Goal: Information Seeking & Learning: Learn about a topic

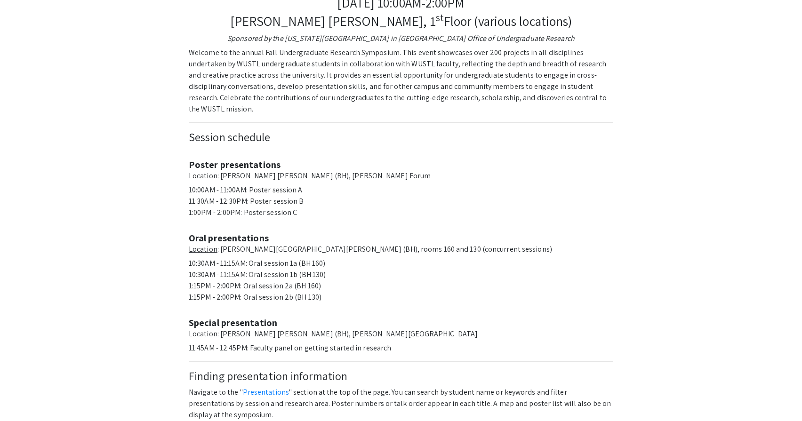
scroll to position [371, 0]
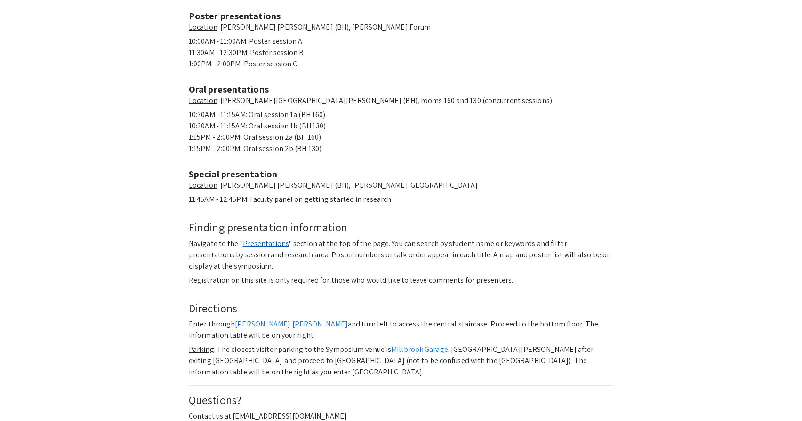
click at [277, 239] on link "Presentations" at bounding box center [266, 244] width 46 height 10
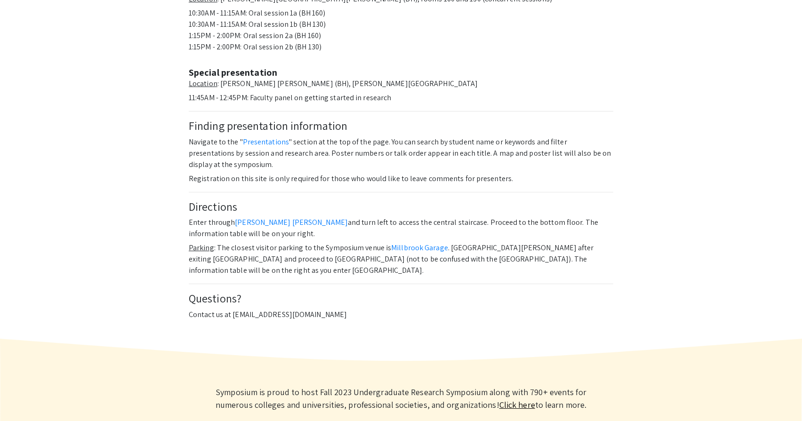
scroll to position [521, 0]
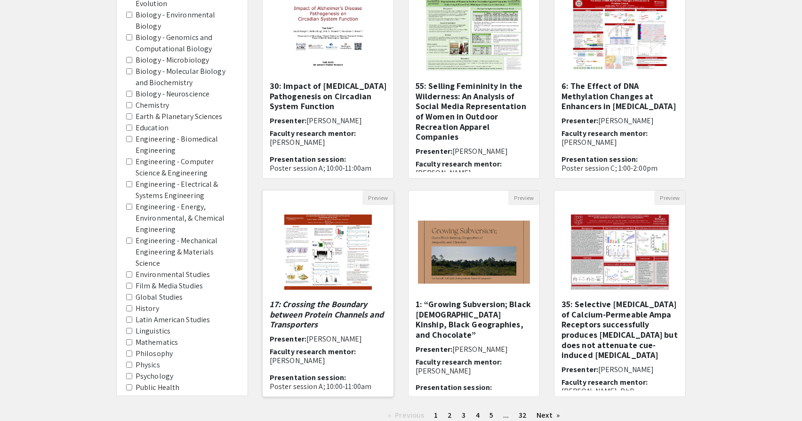
scroll to position [122, 0]
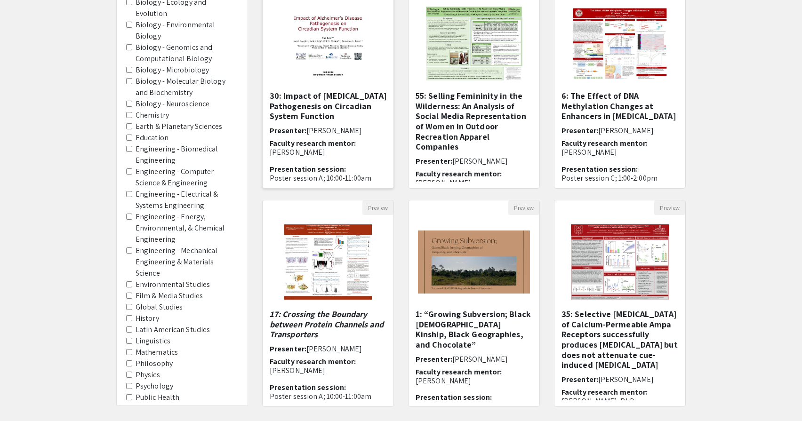
click at [344, 146] on span "Faculty research mentor:" at bounding box center [313, 143] width 86 height 10
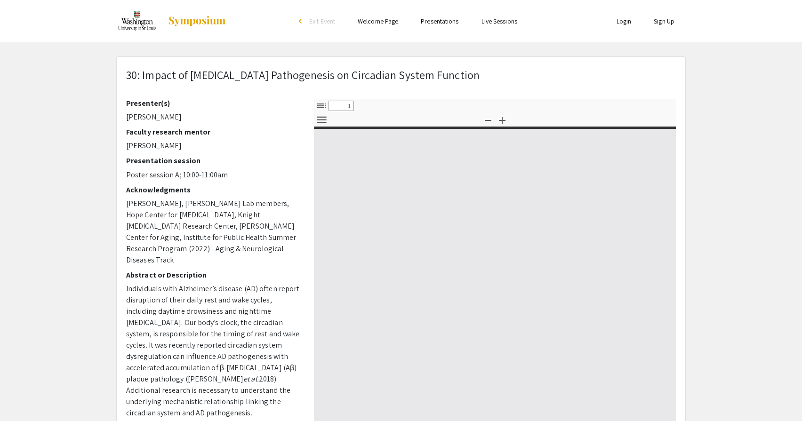
select select "custom"
type input "0"
select select "custom"
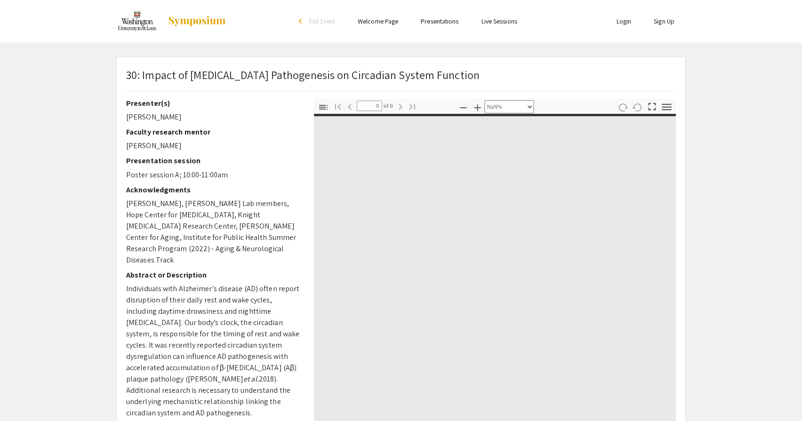
type input "1"
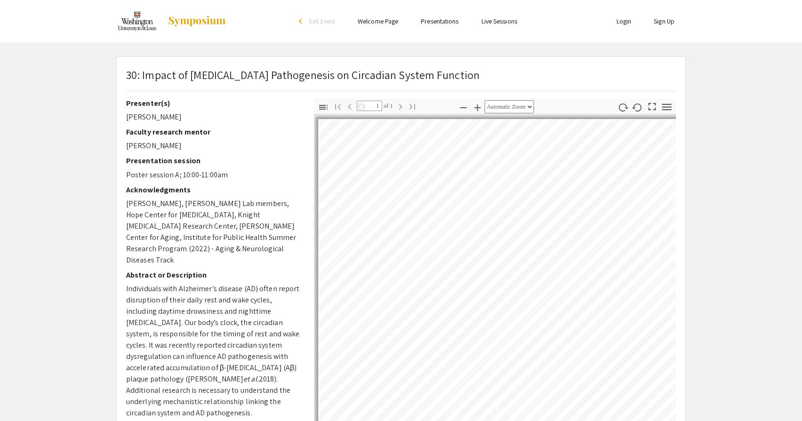
select select "auto"
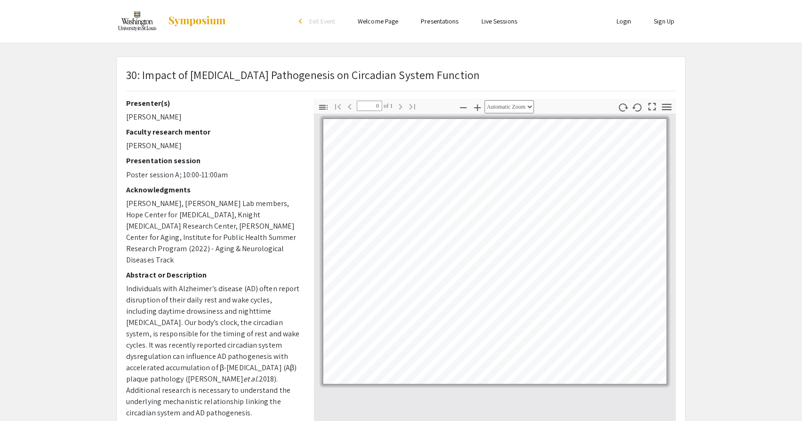
scroll to position [122, 0]
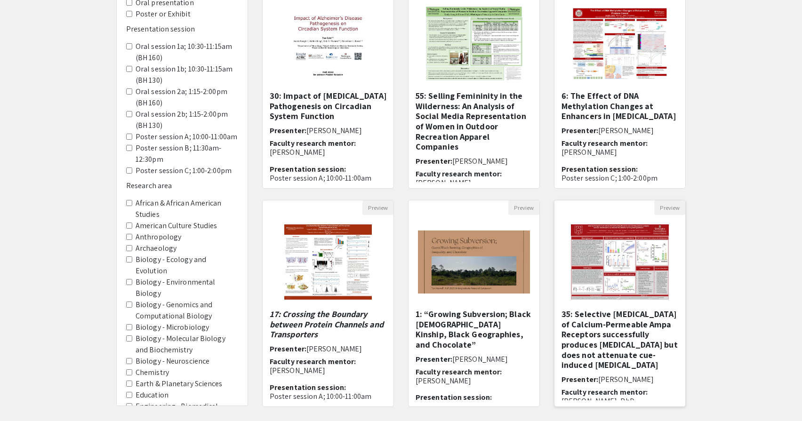
click at [603, 288] on img "Open Presentation <p><br></p><p><br></p><p><strong>35: Selective Antagonism of …" at bounding box center [620, 262] width 116 height 94
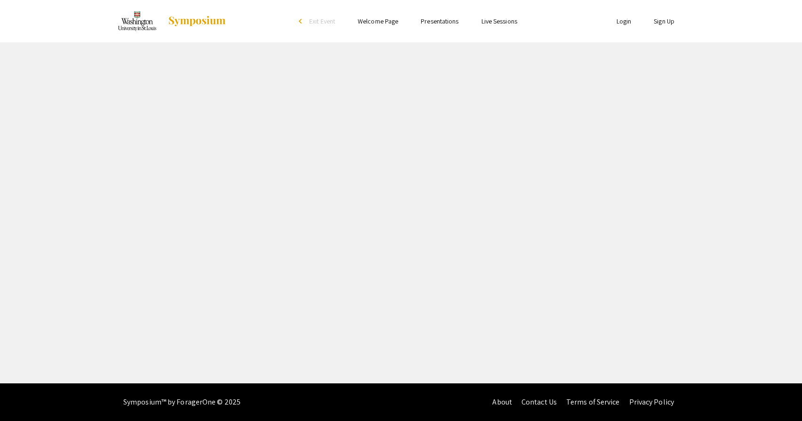
select select "custom"
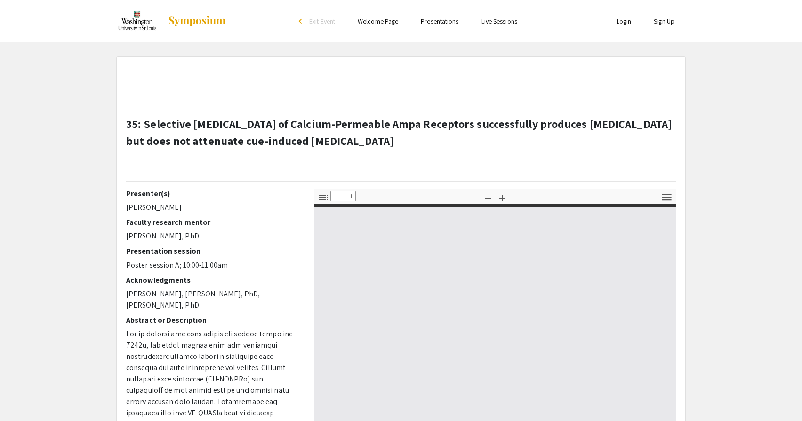
type input "0"
select select "custom"
type input "1"
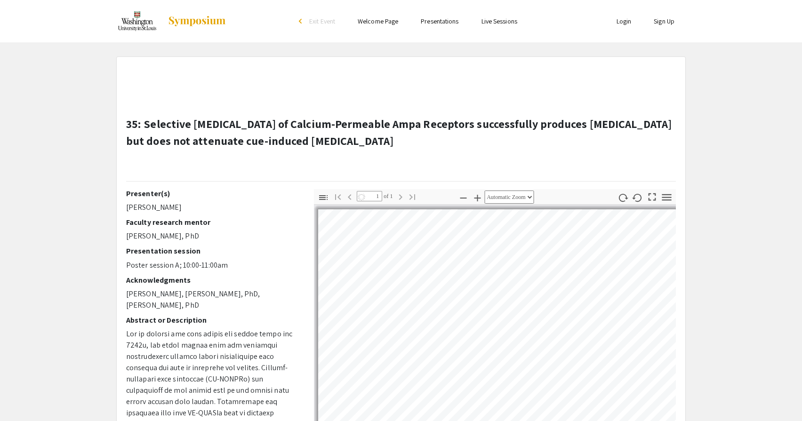
select select "auto"
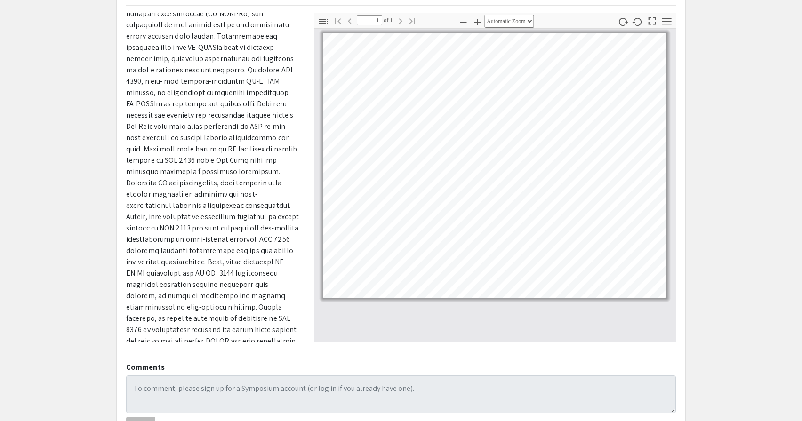
scroll to position [174, 0]
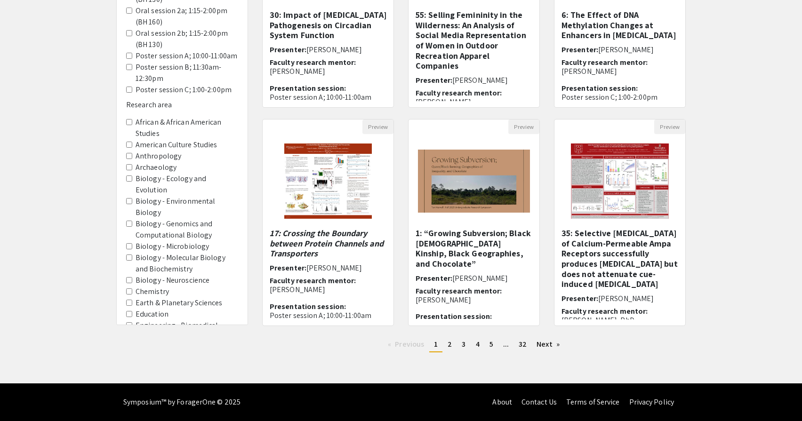
scroll to position [203, 0]
click at [478, 345] on span "4" at bounding box center [478, 344] width 4 height 10
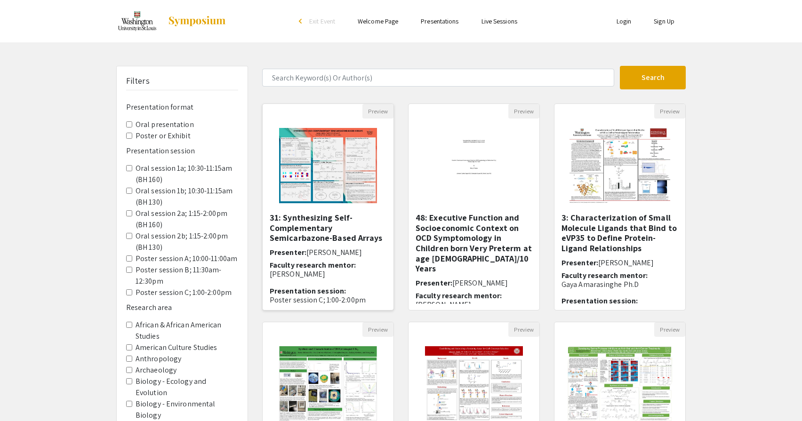
click at [327, 230] on h5 "31: Synthesizing Self-Complementary Semicarbazone-Based Arrays" at bounding box center [328, 228] width 117 height 31
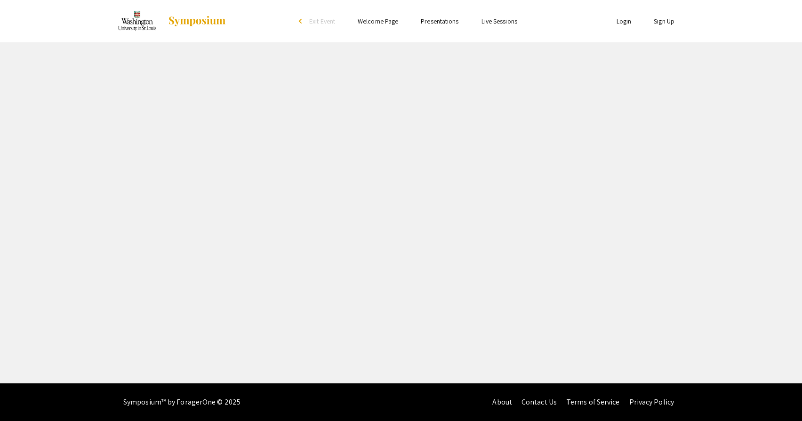
select select "custom"
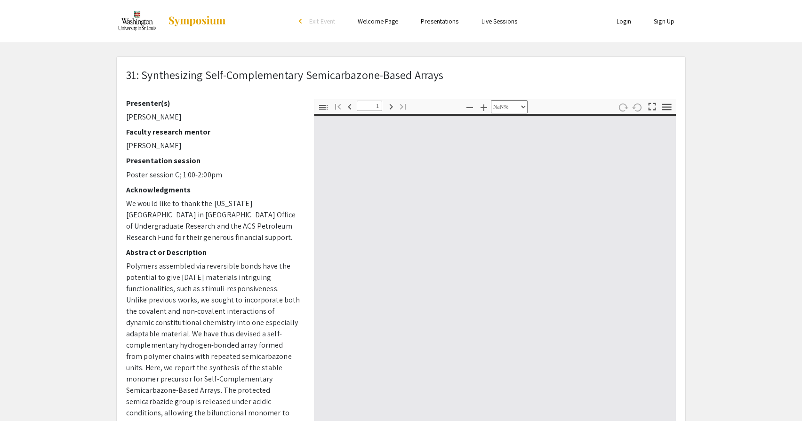
type input "0"
select select "auto"
type input "1"
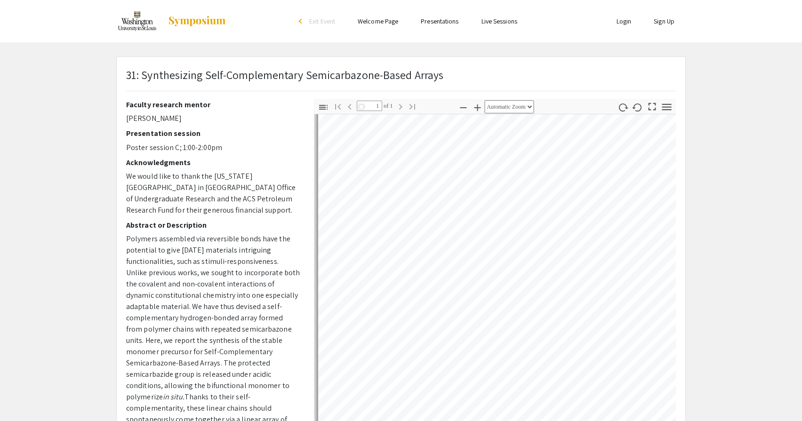
scroll to position [73, 0]
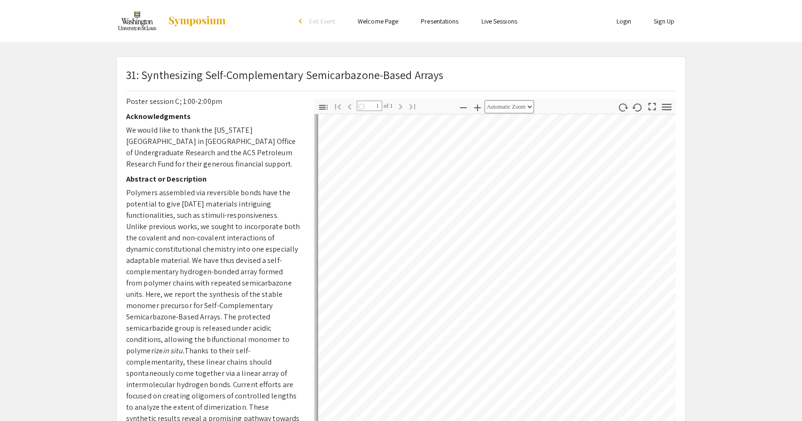
select select "auto"
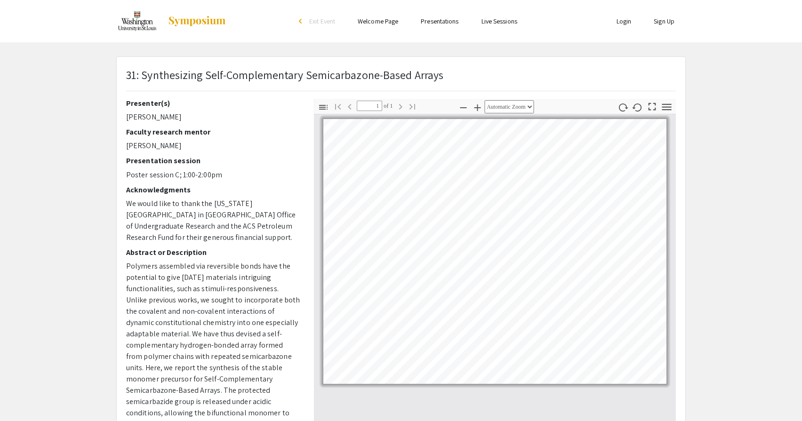
scroll to position [0, 0]
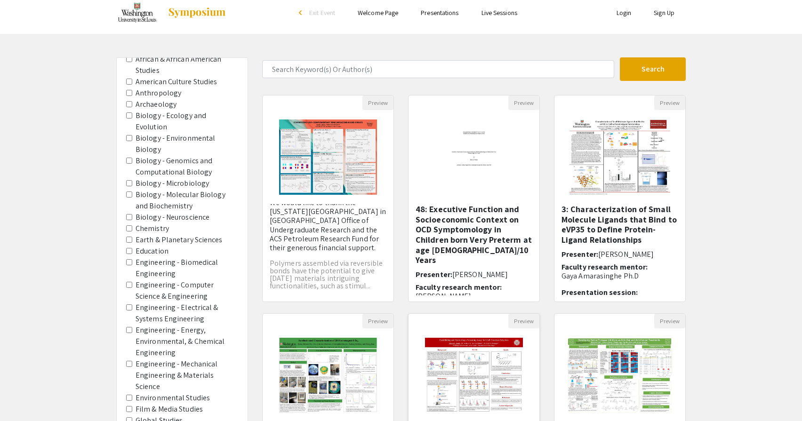
scroll to position [40, 0]
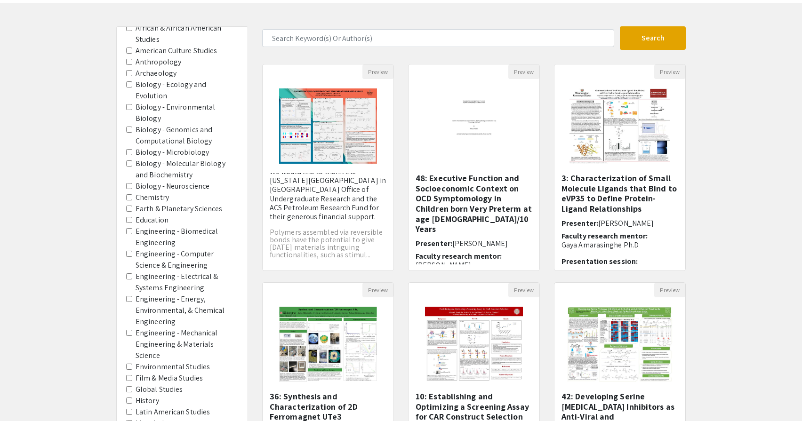
click at [129, 228] on Engineering "Engineering - Biomedical Engineering" at bounding box center [129, 231] width 6 height 6
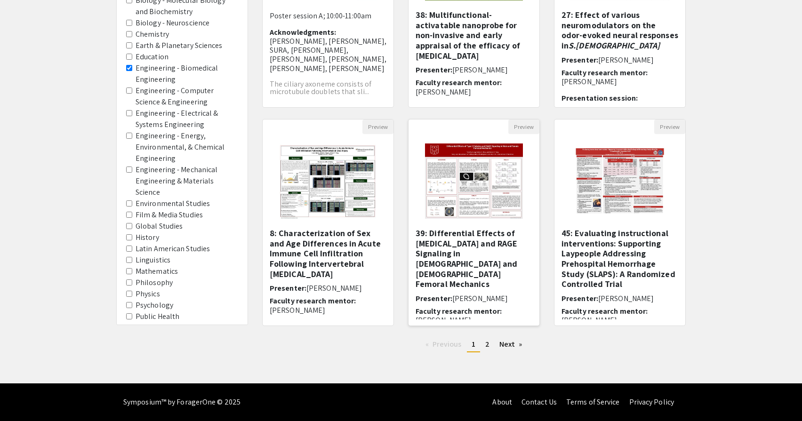
scroll to position [203, 0]
click at [592, 261] on h5 "45: Evaluating instructional interventions: Supporting Laypeople Addressing Pre…" at bounding box center [620, 258] width 117 height 61
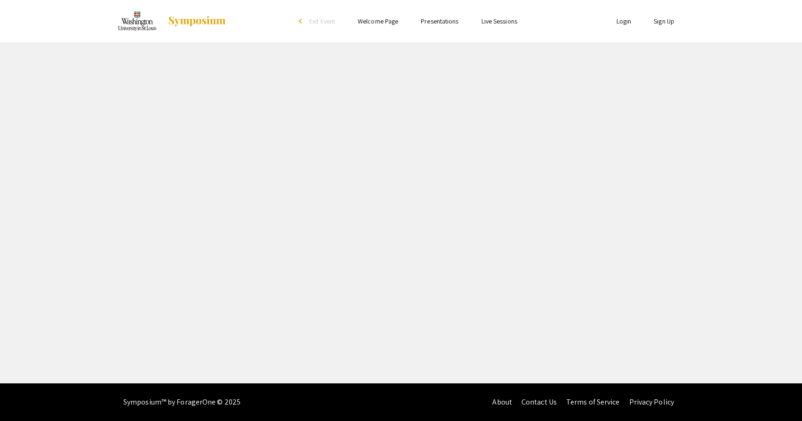
select select "custom"
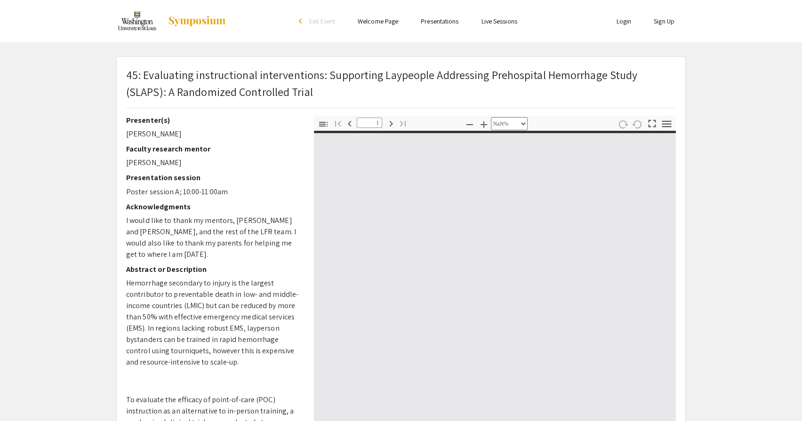
type input "0"
select select "custom"
type input "1"
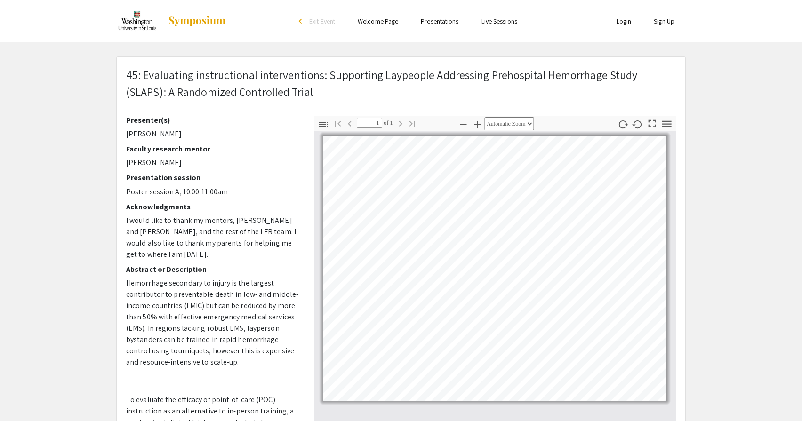
select select "custom"
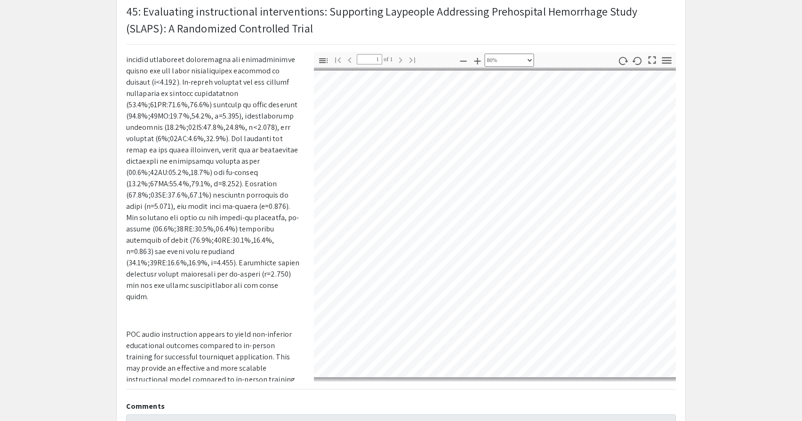
scroll to position [472, 0]
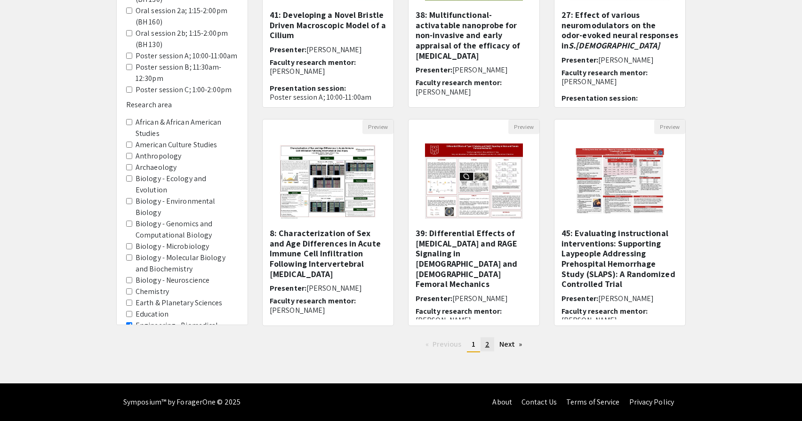
click at [487, 350] on link "page 2" at bounding box center [488, 345] width 14 height 14
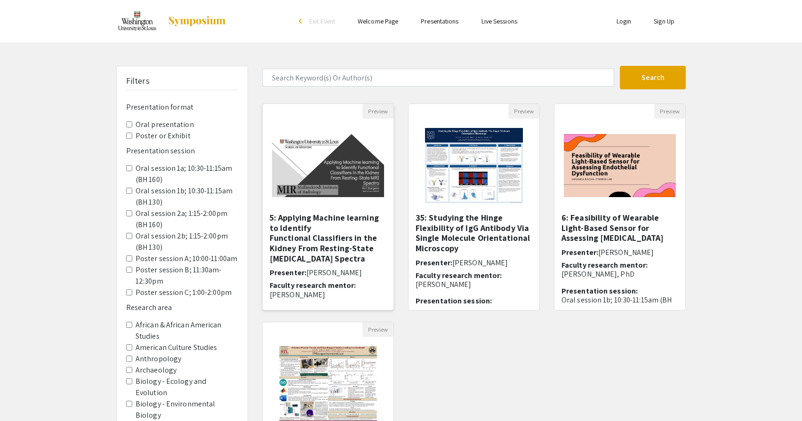
click at [330, 248] on h5 "5: Applying Machine learning to Identify Functional Classifiers in the Kidney F…" at bounding box center [328, 238] width 117 height 51
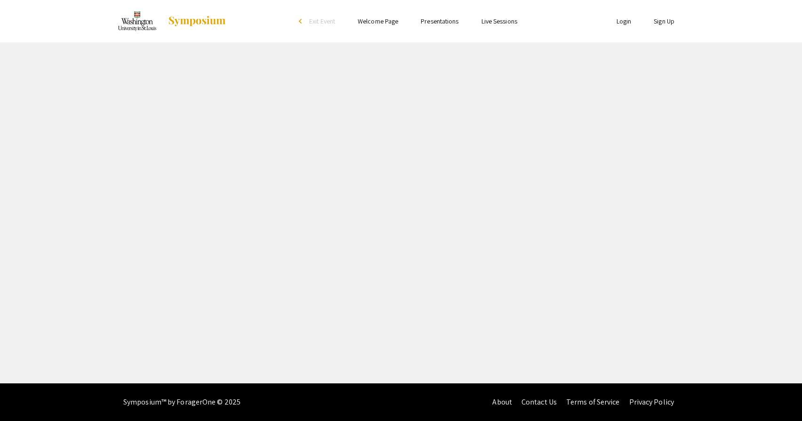
select select "custom"
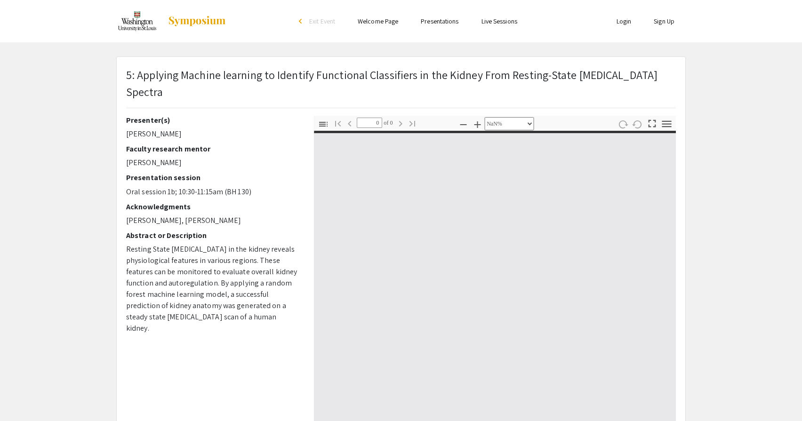
type input "1"
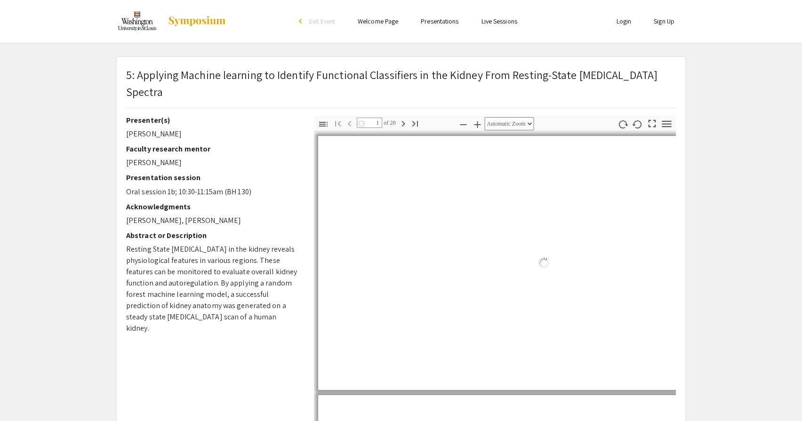
select select "auto"
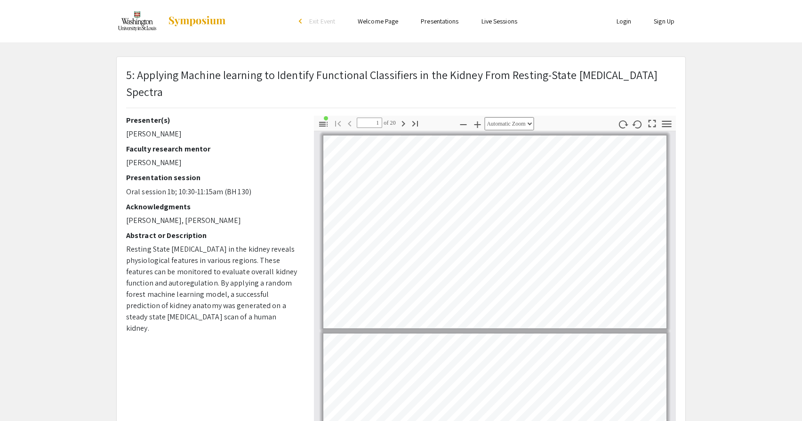
click at [405, 121] on icon "button" at bounding box center [403, 124] width 3 height 6
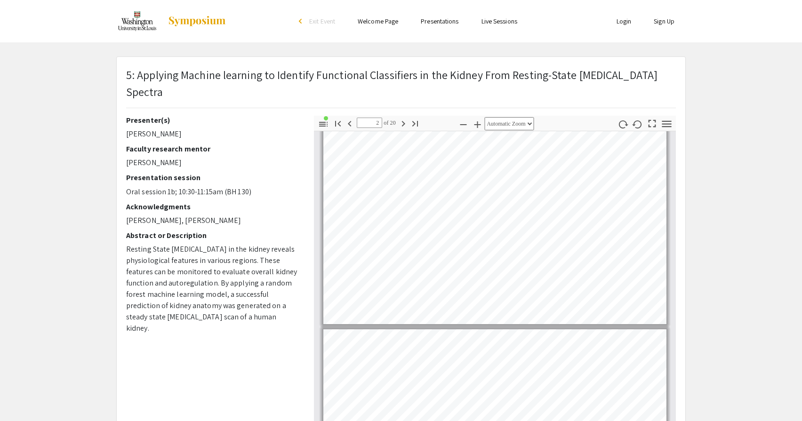
click at [405, 121] on icon "button" at bounding box center [403, 124] width 3 height 6
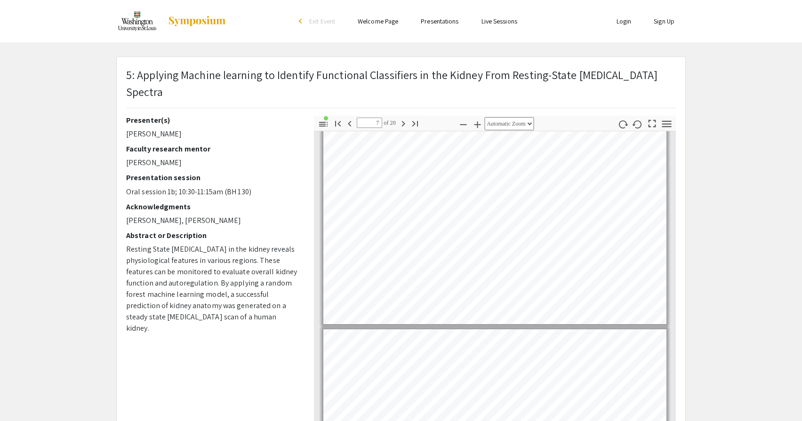
click at [405, 121] on icon "button" at bounding box center [403, 124] width 3 height 6
type input "8"
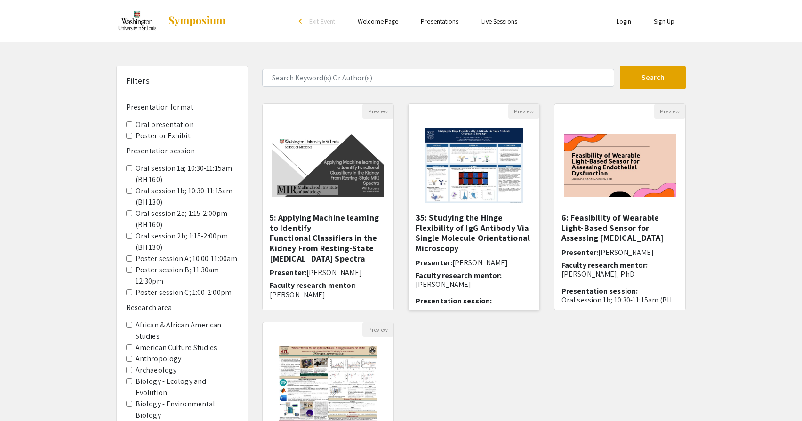
click at [477, 243] on h5 "35: Studying the Hinge Flexibility of IgG Antibody Via Single Molecule Orientat…" at bounding box center [474, 233] width 117 height 40
select select "custom"
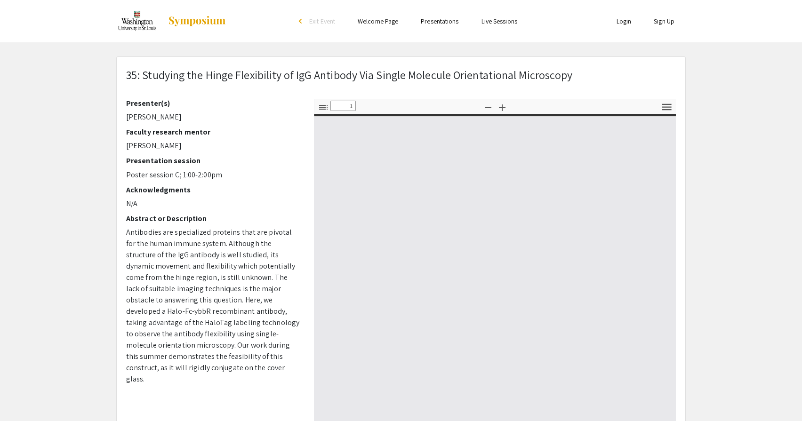
type input "0"
select select "custom"
type input "1"
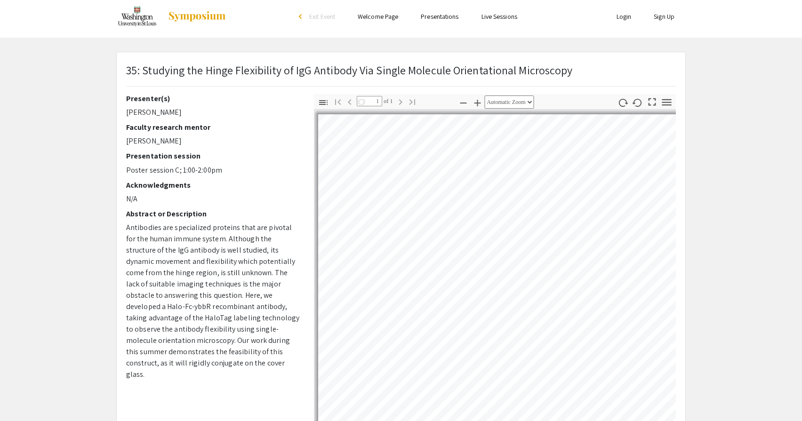
scroll to position [43, 0]
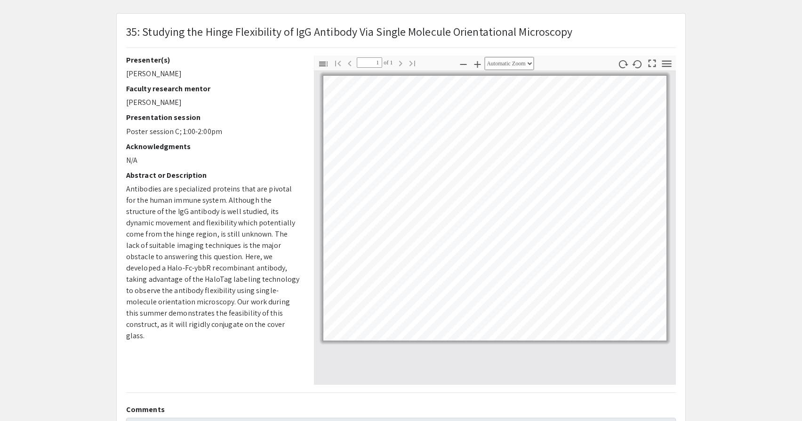
select select "custom"
